Goal: Use online tool/utility: Utilize a website feature to perform a specific function

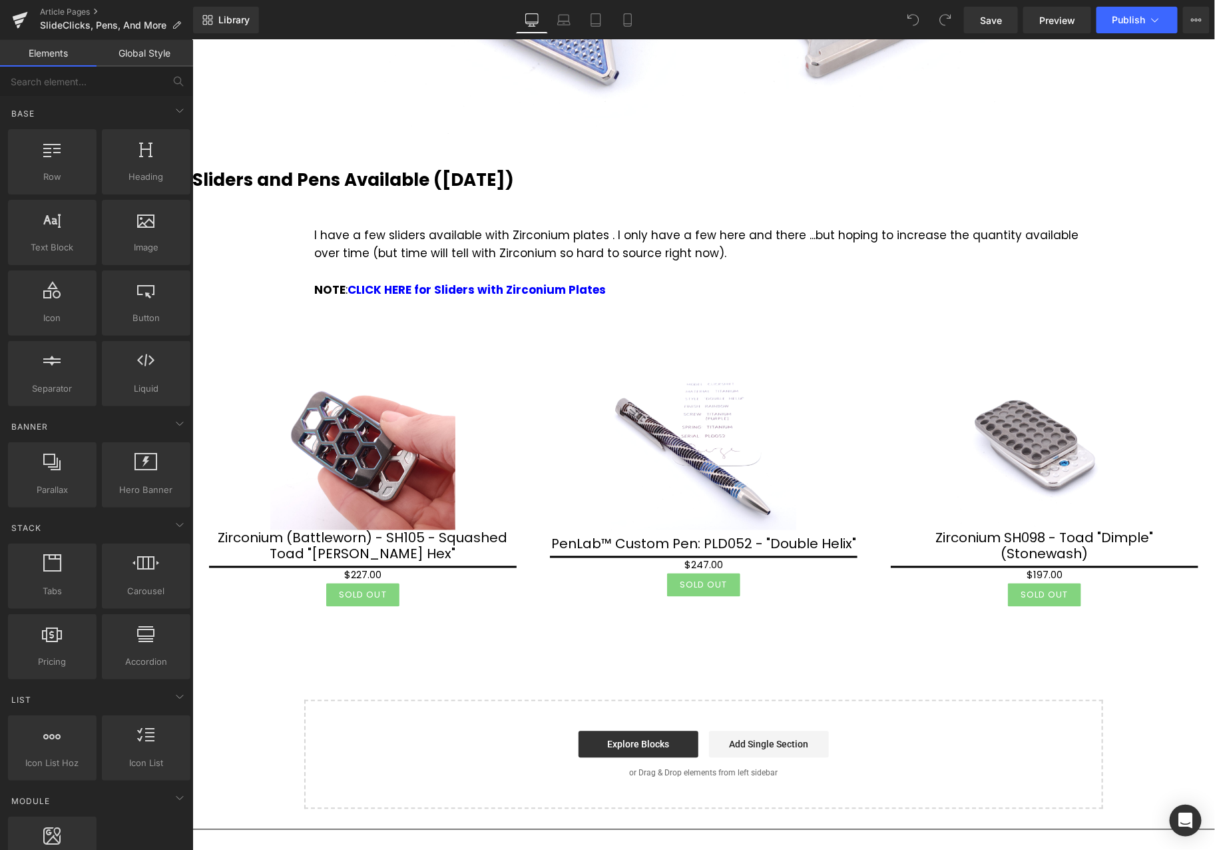
scroll to position [3028, 0]
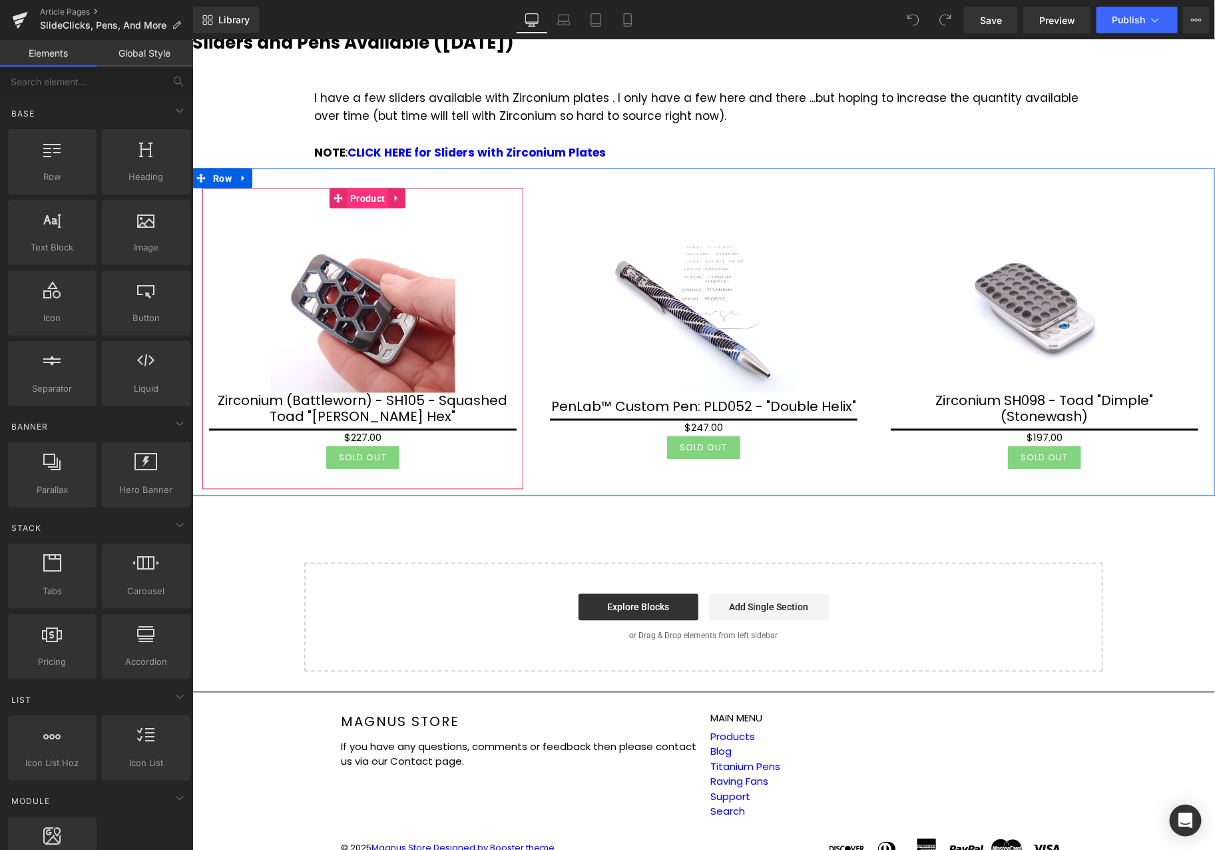
click at [363, 188] on span "Product" at bounding box center [366, 198] width 41 height 20
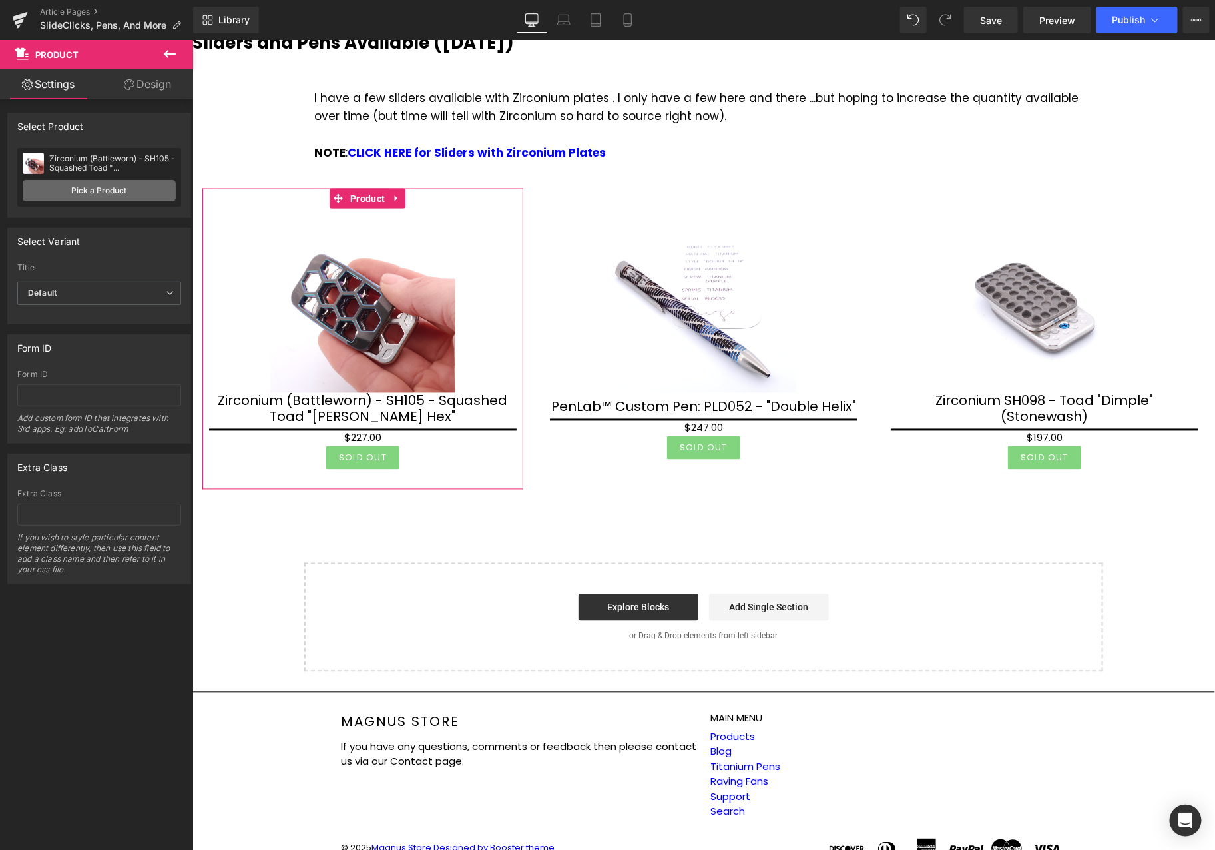
click at [107, 188] on link "Pick a Product" at bounding box center [99, 190] width 153 height 21
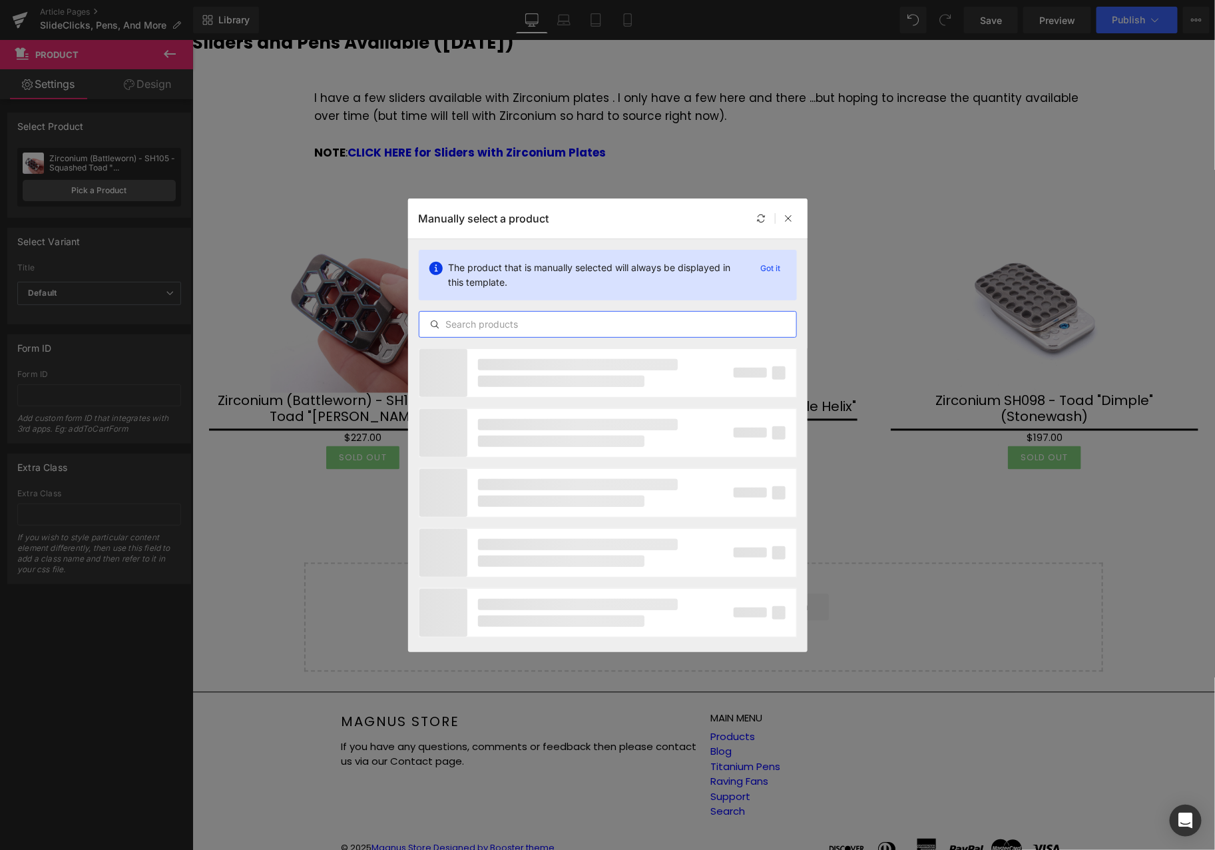
click at [519, 324] on input "text" at bounding box center [607, 324] width 377 height 16
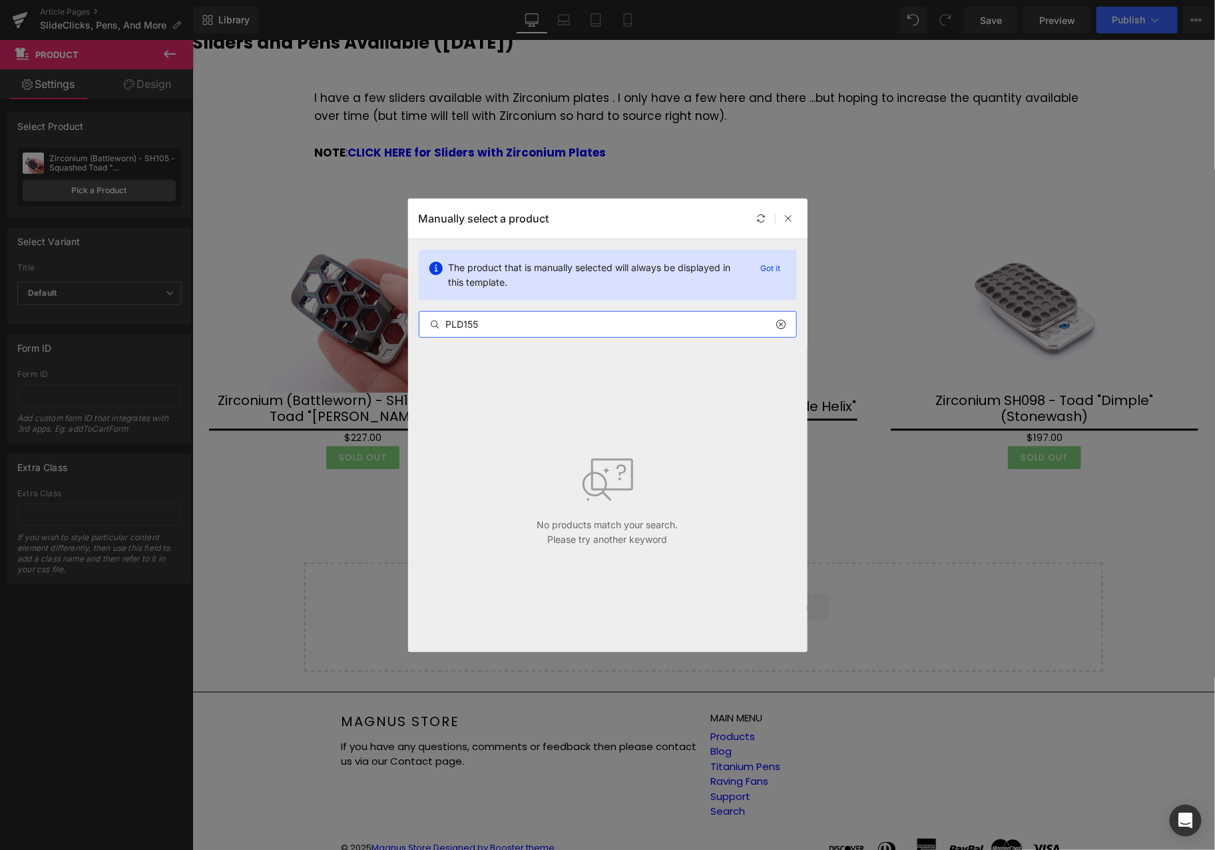
type input "PLD155"
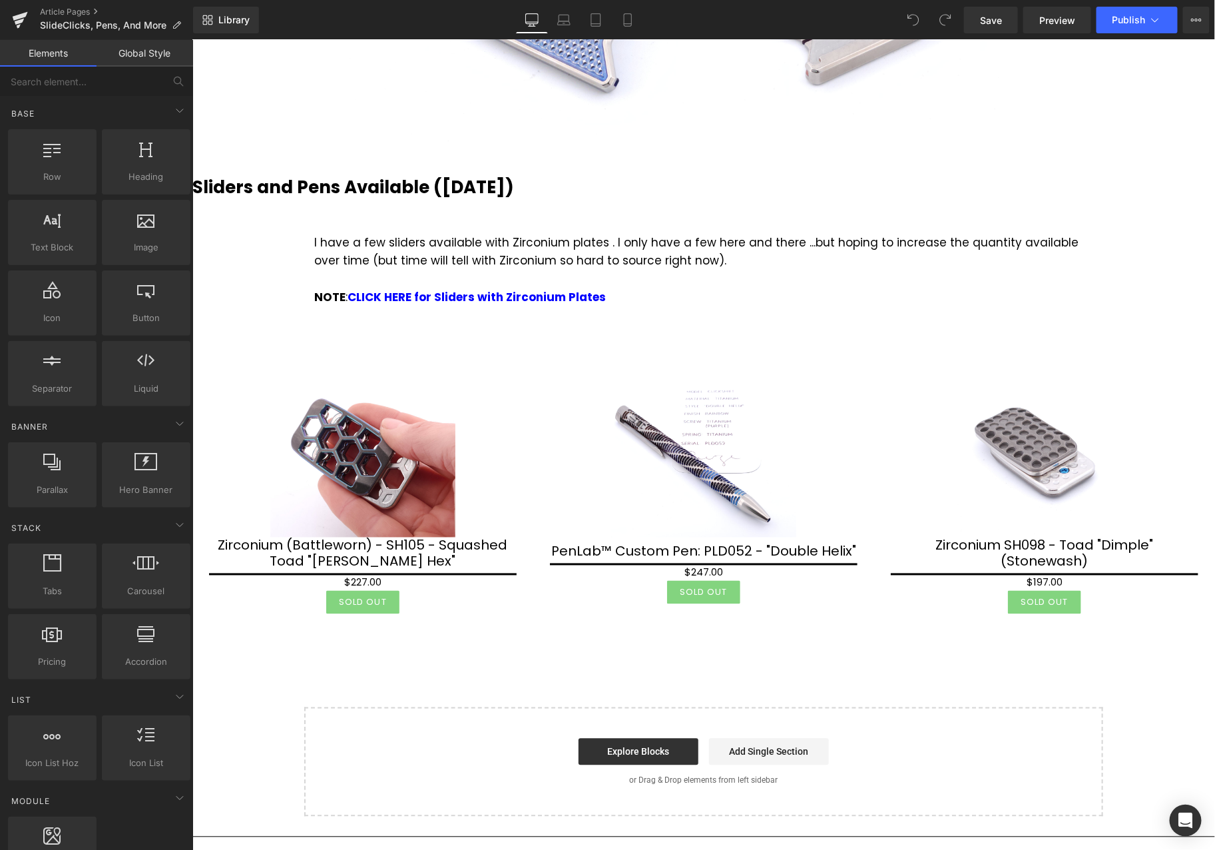
scroll to position [3028, 0]
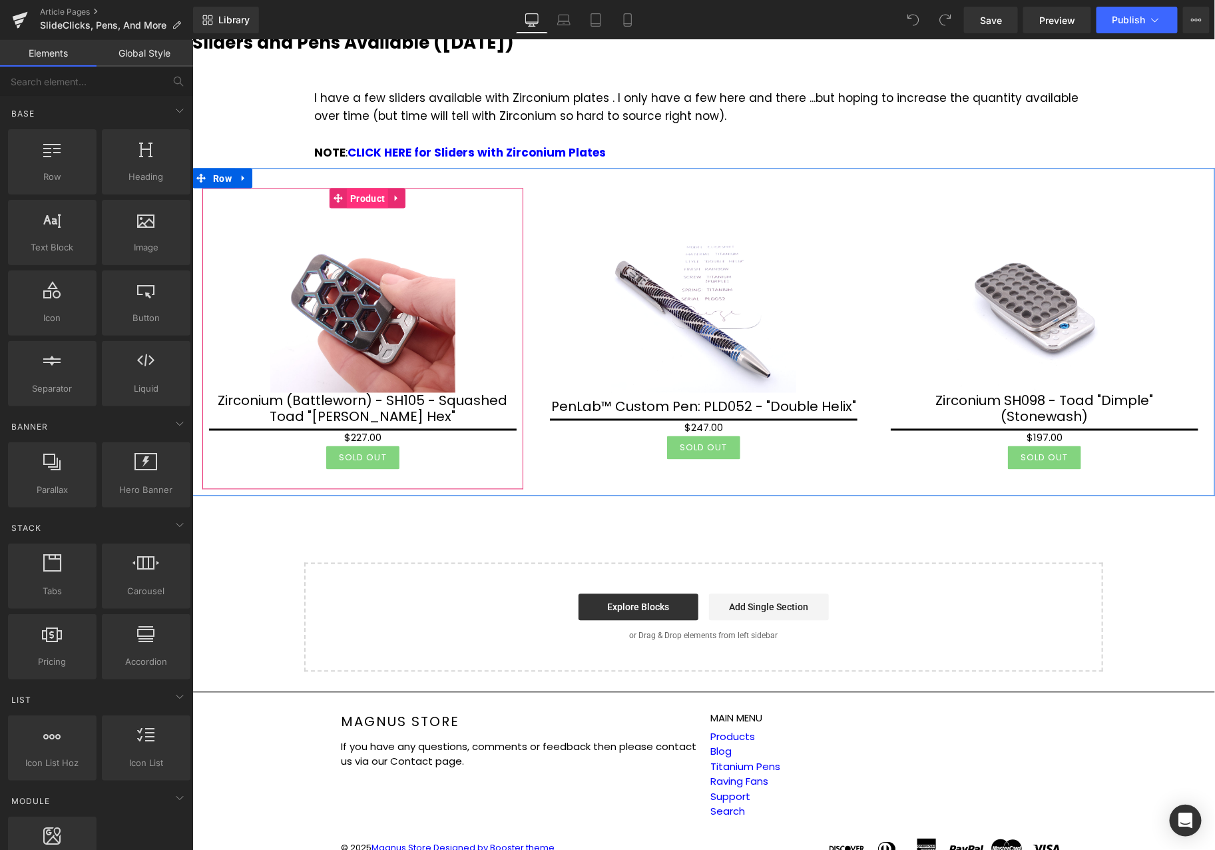
click at [358, 188] on span "Product" at bounding box center [366, 198] width 41 height 20
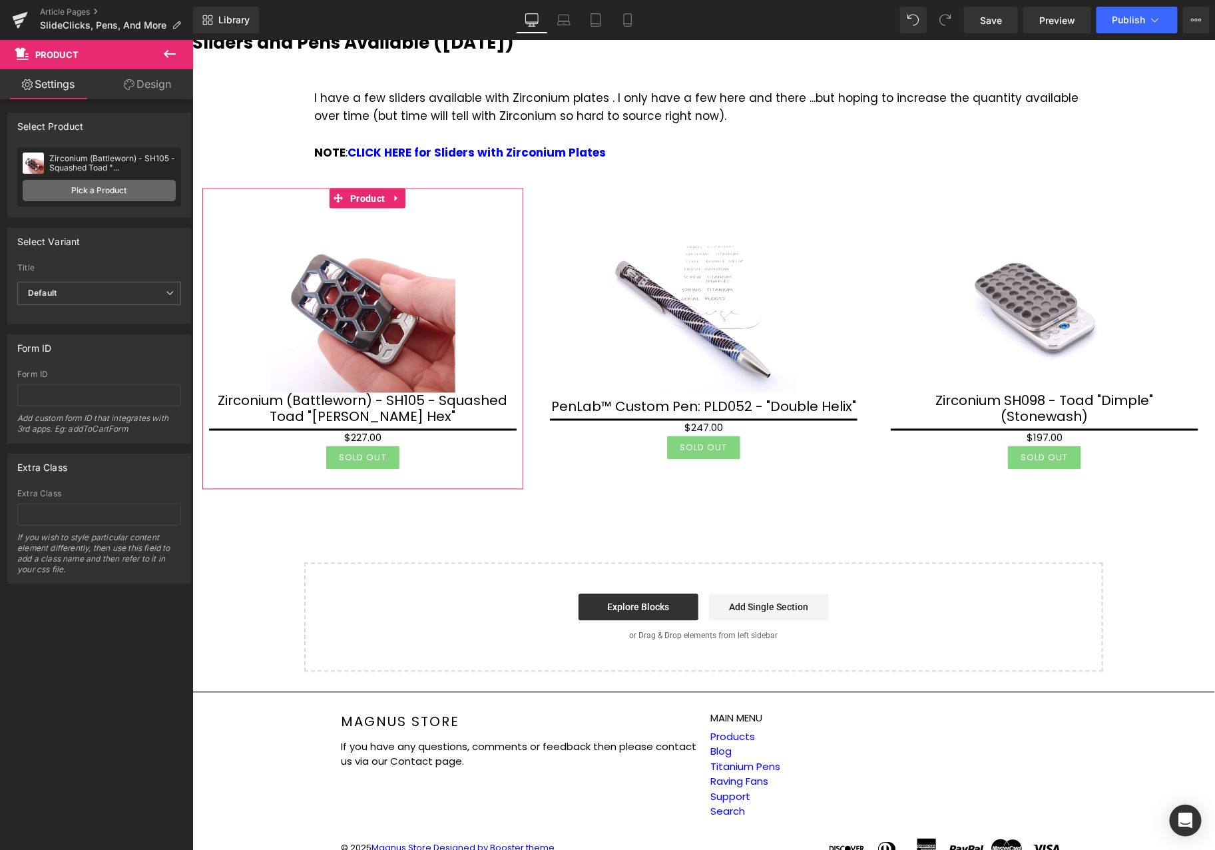
click at [83, 190] on link "Pick a Product" at bounding box center [99, 190] width 153 height 21
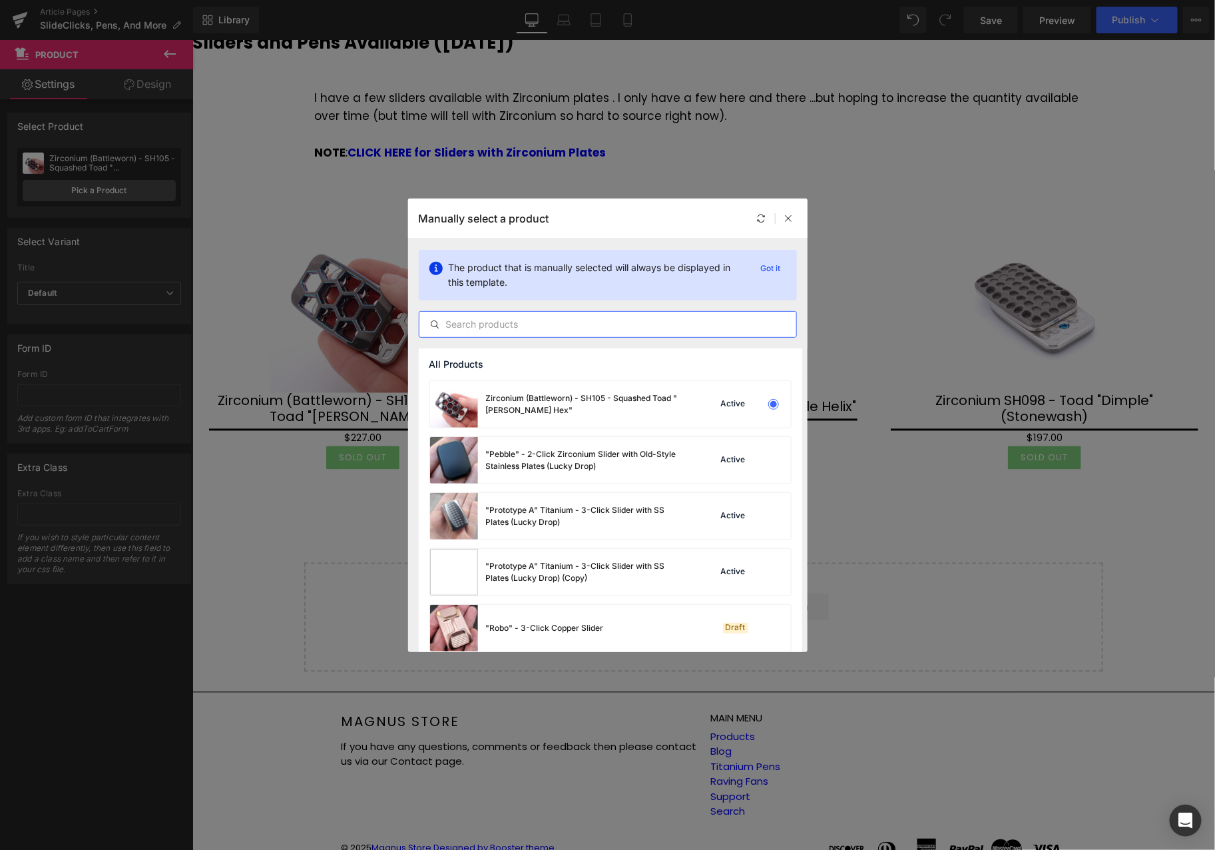
click at [456, 328] on input "text" at bounding box center [607, 324] width 377 height 16
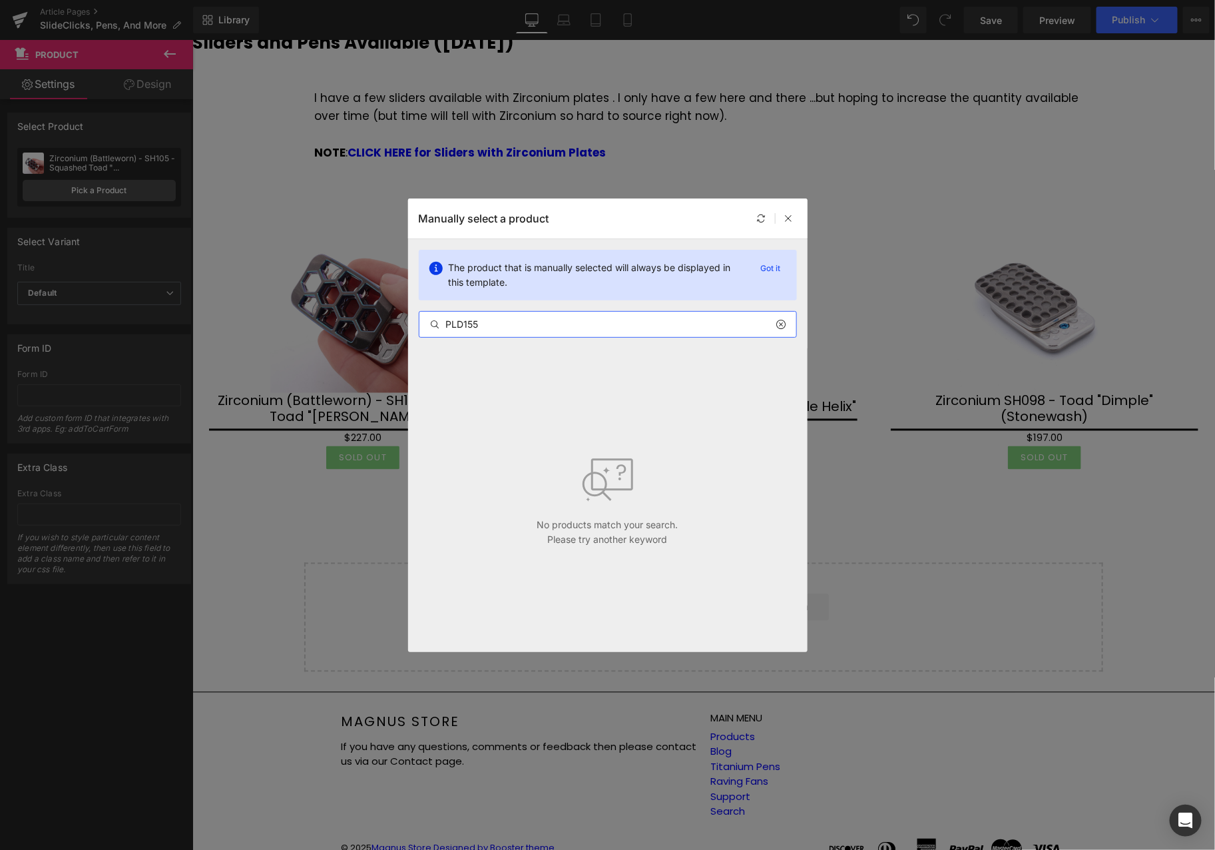
click at [503, 323] on input "PLD155" at bounding box center [607, 324] width 377 height 16
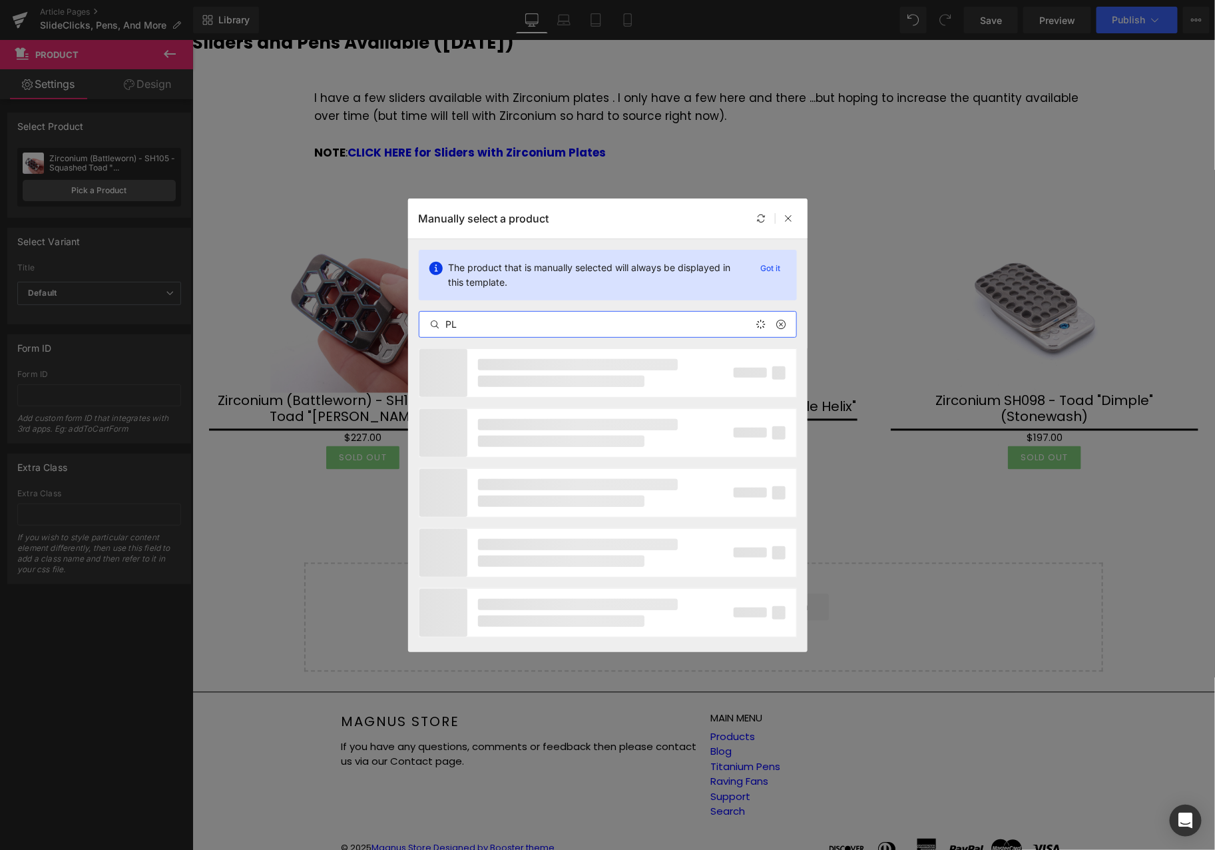
type input "P"
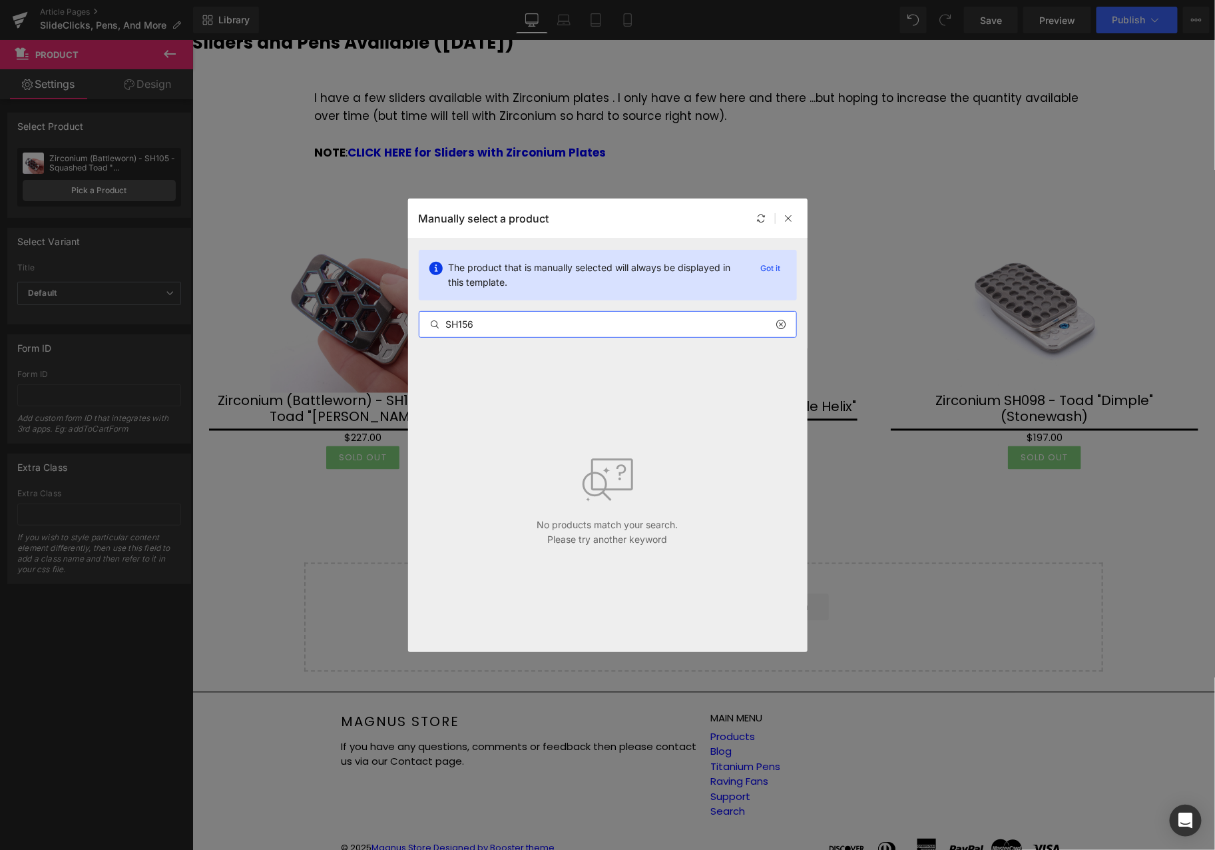
click at [484, 328] on input "SH156" at bounding box center [607, 324] width 377 height 16
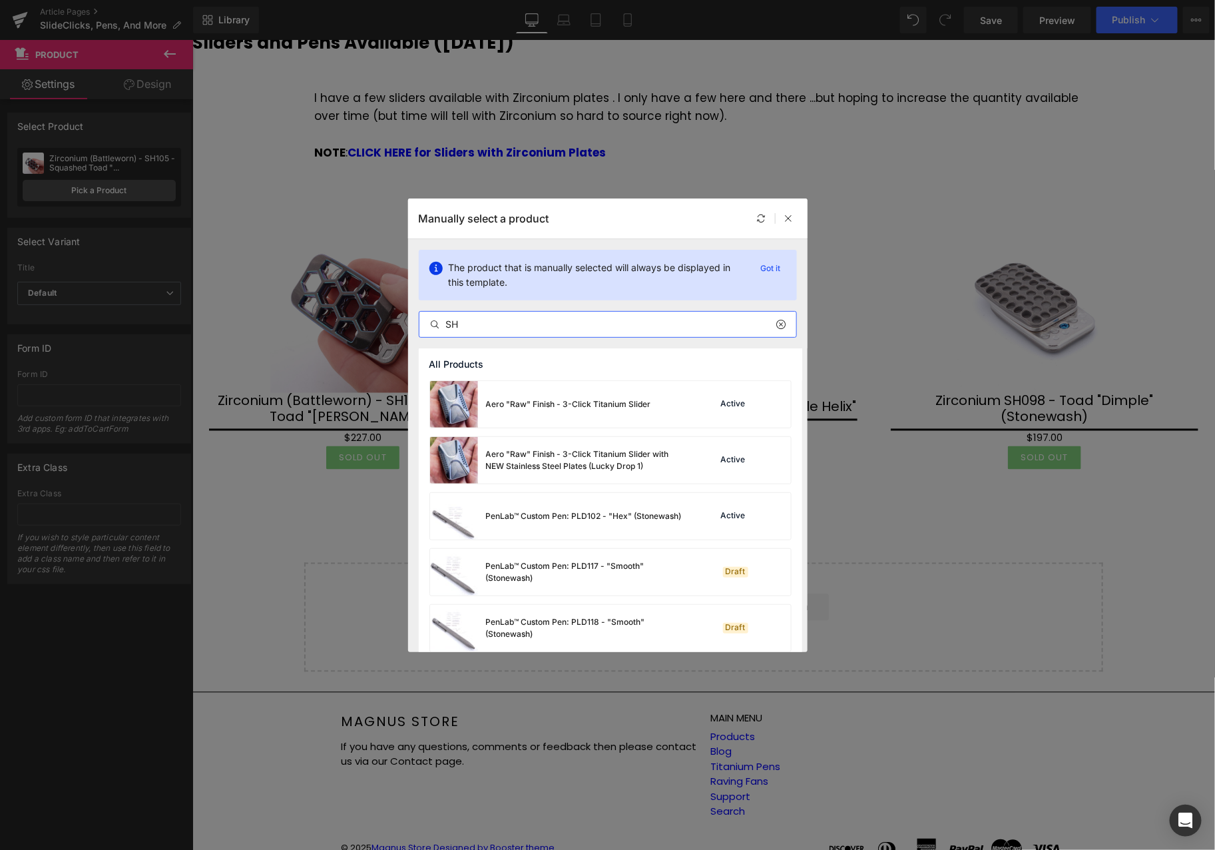
type input "S"
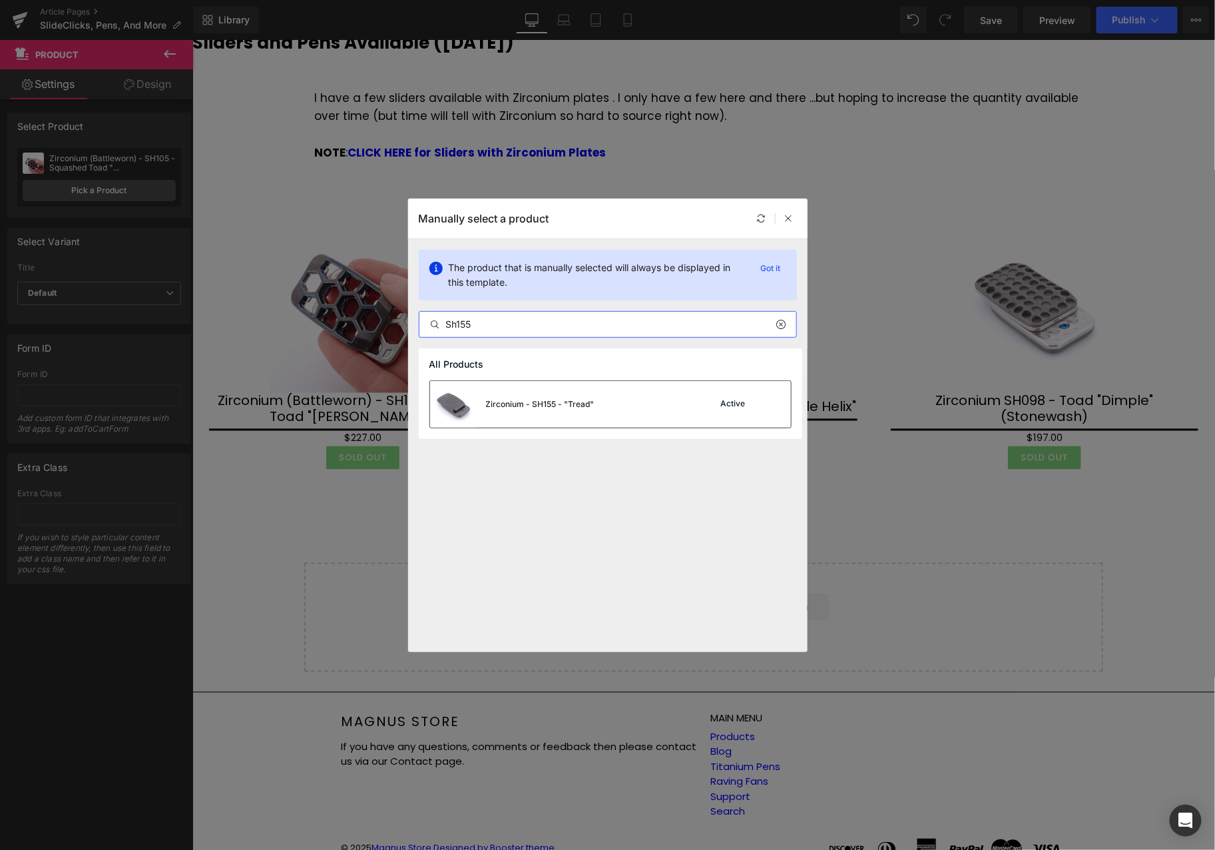
type input "Sh155"
click at [553, 395] on div "Zirconium - SH155 - "Tread"" at bounding box center [512, 404] width 164 height 47
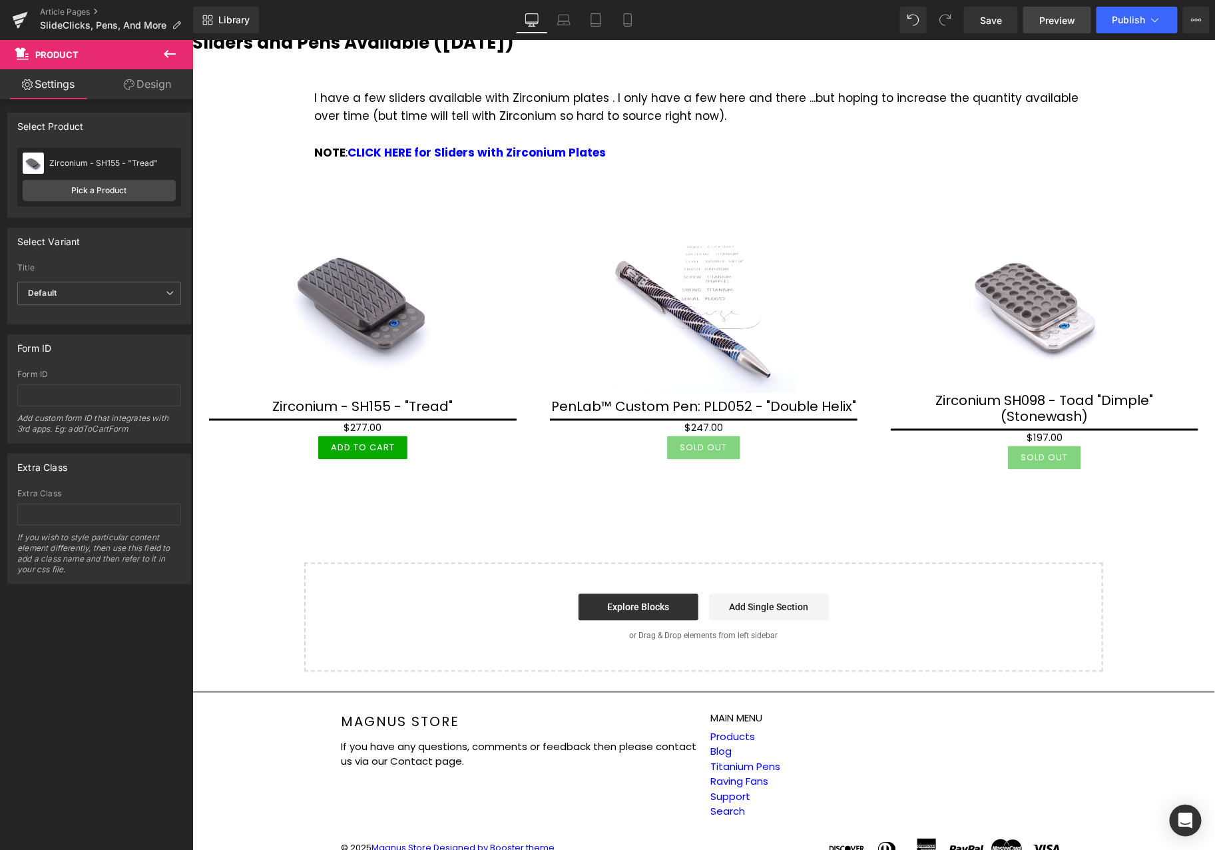
click at [1062, 20] on span "Preview" at bounding box center [1057, 20] width 36 height 14
click at [997, 20] on span "Save" at bounding box center [991, 20] width 22 height 14
click at [1059, 17] on span "Preview" at bounding box center [1057, 20] width 36 height 14
